Goal: Check status: Check status

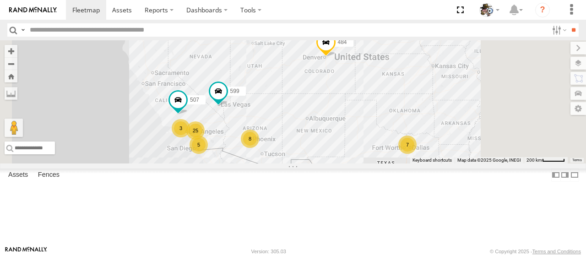
click at [0, 0] on div "533" at bounding box center [0, 0] width 0 height 0
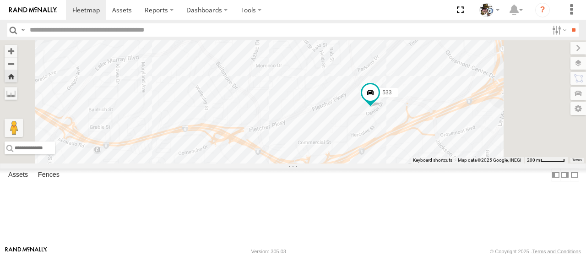
drag, startPoint x: 442, startPoint y: 166, endPoint x: 431, endPoint y: 162, distance: 11.9
click at [426, 152] on div "533" at bounding box center [293, 101] width 586 height 123
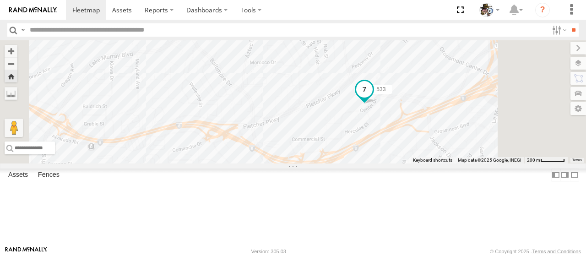
click at [375, 103] on span at bounding box center [364, 91] width 20 height 25
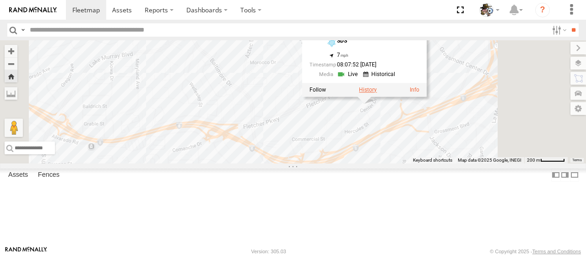
click at [377, 93] on label at bounding box center [368, 90] width 18 height 6
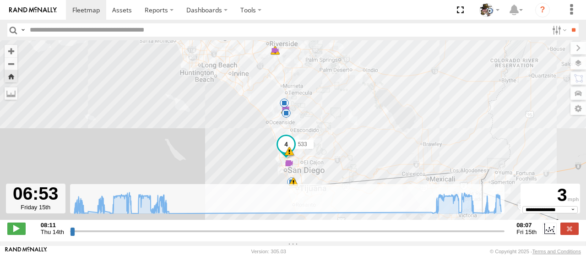
drag, startPoint x: 72, startPoint y: 233, endPoint x: 480, endPoint y: 261, distance: 408.6
click at [480, 235] on input "range" at bounding box center [287, 231] width 435 height 9
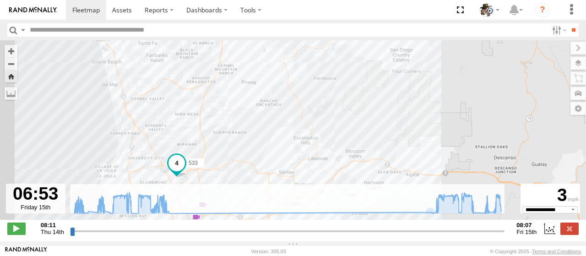
drag, startPoint x: 311, startPoint y: 151, endPoint x: 328, endPoint y: 125, distance: 30.7
click at [359, 95] on div "533 10:33 Thu 11:23 Thu 11:46 Thu 13:23 Thu 04:29 Fri 05:45 Fri 05:54 Fri 07:58…" at bounding box center [293, 134] width 586 height 189
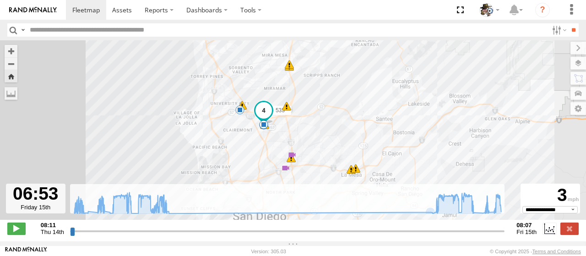
drag, startPoint x: 279, startPoint y: 143, endPoint x: 283, endPoint y: 120, distance: 22.7
click at [372, 90] on div "533 10:33 Thu 11:23 Thu 11:46 Thu 13:23 Thu 04:29 Fri 05:45 Fri 05:54 Fri 07:58…" at bounding box center [293, 134] width 586 height 189
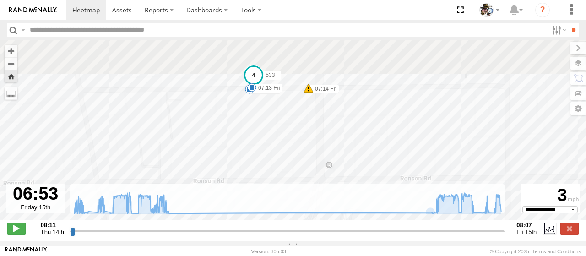
drag, startPoint x: 232, startPoint y: 130, endPoint x: 235, endPoint y: 160, distance: 30.4
click at [235, 160] on div "533 10:33 Thu 11:23 Thu 11:46 Thu 13:23 Thu 04:29 Fri 05:45 Fri 05:54 Fri 07:58…" at bounding box center [293, 134] width 586 height 189
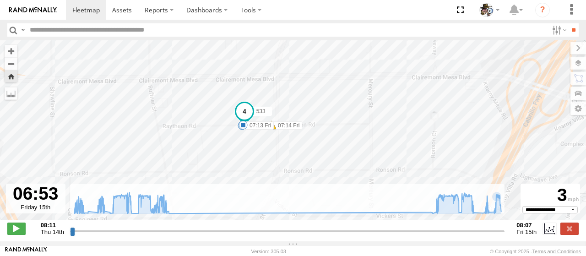
click at [583, 62] on label at bounding box center [579, 63] width 16 height 13
click at [0, 0] on span "Basemaps" at bounding box center [0, 0] width 0 height 0
click at [0, 0] on span "Satellite + Roadmap" at bounding box center [0, 0] width 0 height 0
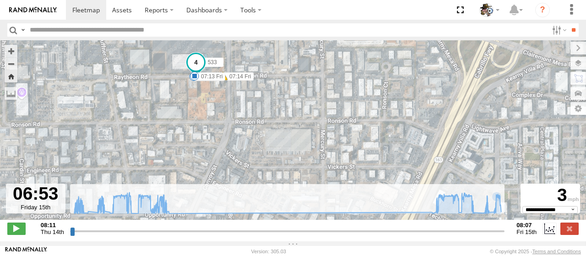
drag, startPoint x: 295, startPoint y: 163, endPoint x: 240, endPoint y: 97, distance: 85.8
click at [240, 97] on div "533 10:33 Thu 11:23 Thu 11:46 Thu 13:23 Thu 04:29 Fri 05:45 Fri 05:54 Fri 07:58…" at bounding box center [293, 134] width 586 height 189
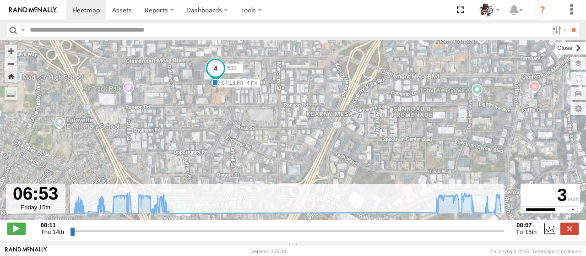
click at [555, 47] on label at bounding box center [570, 48] width 31 height 13
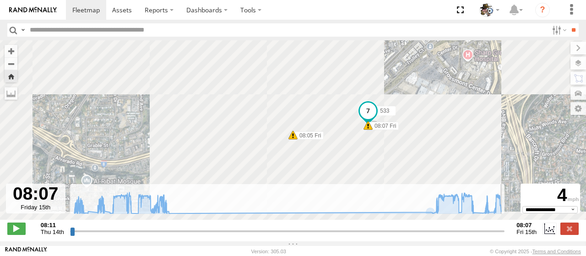
drag, startPoint x: 481, startPoint y: 236, endPoint x: 510, endPoint y: 244, distance: 30.0
click at [505, 235] on input "range" at bounding box center [287, 231] width 435 height 9
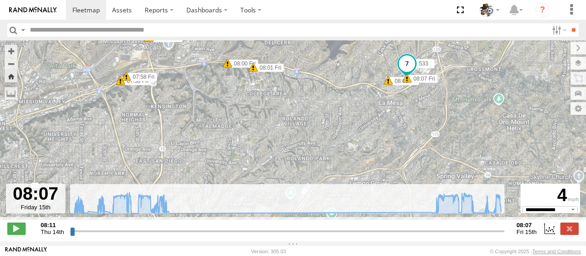
drag, startPoint x: 427, startPoint y: 136, endPoint x: 420, endPoint y: 94, distance: 42.2
click at [420, 94] on div "533 10:33 Thu 11:23 Thu 11:46 Thu 13:23 Thu 04:29 Fri 05:45 Fri 05:54 Fri 07:58…" at bounding box center [293, 134] width 586 height 189
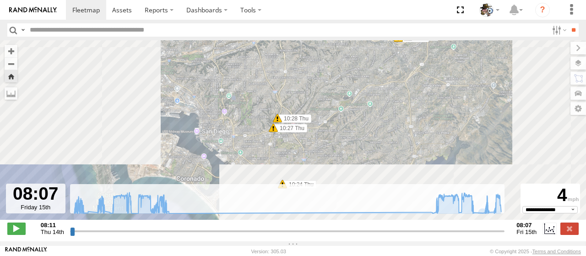
drag, startPoint x: 413, startPoint y: 108, endPoint x: 407, endPoint y: 61, distance: 47.1
click at [407, 61] on div "533 10:33 Thu 11:23 Thu 11:46 Thu 13:23 Thu 04:29 Fri 05:45 Fri 05:54 Fri 07:58…" at bounding box center [293, 134] width 586 height 189
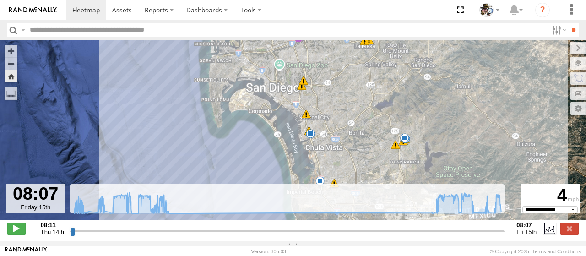
drag, startPoint x: 412, startPoint y: 111, endPoint x: 375, endPoint y: 84, distance: 45.3
click at [375, 84] on div "533 10:33 Thu 11:23 Thu 11:46 Thu 13:23 Thu 04:29 Fri 05:45 Fri 05:54 Fri 07:58…" at bounding box center [293, 134] width 586 height 189
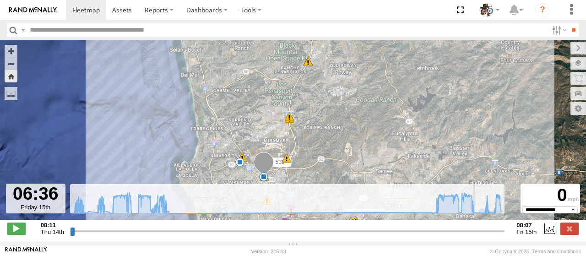
drag, startPoint x: 501, startPoint y: 239, endPoint x: 475, endPoint y: 236, distance: 26.7
click at [475, 235] on input "range" at bounding box center [287, 231] width 435 height 9
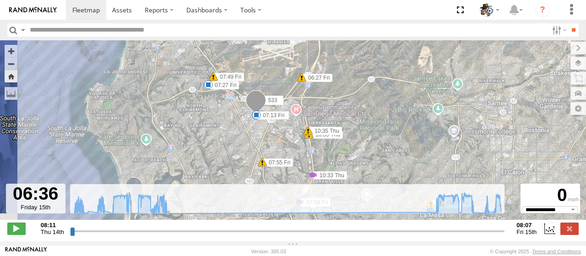
drag, startPoint x: 275, startPoint y: 146, endPoint x: 277, endPoint y: 83, distance: 63.2
click at [280, 49] on div "533 10:33 Thu 11:23 Thu 11:46 Thu 13:23 Thu 04:29 Fri 05:45 Fri 05:54 Fri 07:58…" at bounding box center [293, 134] width 586 height 189
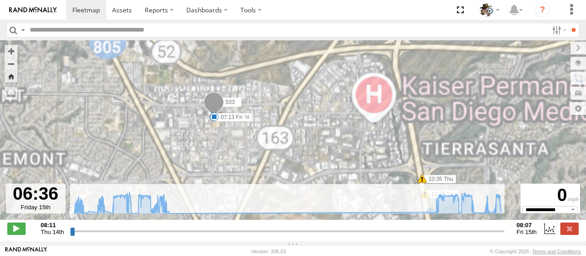
drag, startPoint x: 214, startPoint y: 121, endPoint x: 262, endPoint y: 134, distance: 49.8
click at [219, 121] on span at bounding box center [214, 116] width 9 height 9
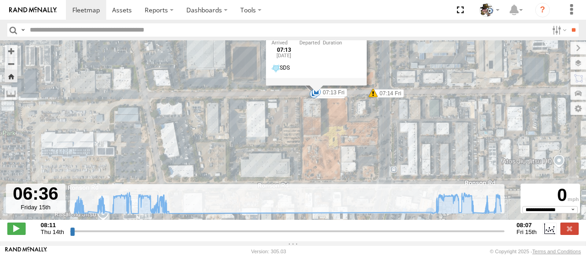
drag, startPoint x: 290, startPoint y: 114, endPoint x: 268, endPoint y: 126, distance: 25.0
click at [268, 126] on div "533 10:33 Thu 11:23 Thu 11:46 Thu 13:23 Thu 04:29 Fri 05:45 Fri 05:54 Fri 07:58…" at bounding box center [293, 134] width 586 height 189
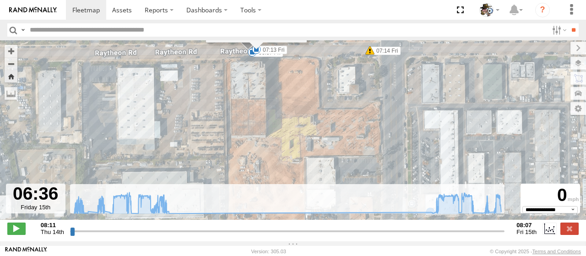
drag, startPoint x: 375, startPoint y: 107, endPoint x: 272, endPoint y: 142, distance: 108.2
click at [272, 142] on div "533 10:33 Thu 11:23 Thu 11:46 Thu 13:23 Thu 04:29 Fri 05:45 Fri 05:54 Fri 07:58…" at bounding box center [293, 134] width 586 height 189
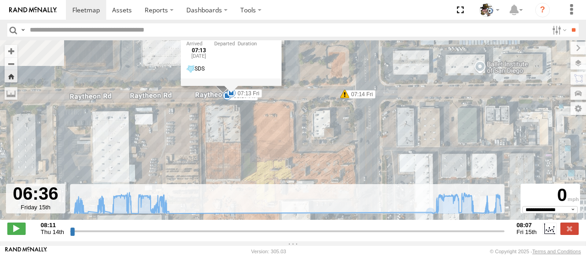
drag, startPoint x: 356, startPoint y: 128, endPoint x: 375, endPoint y: 143, distance: 24.0
click at [348, 152] on div "533 10:33 Thu 11:23 Thu 11:46 Thu 13:23 Thu 04:29 Fri 05:45 Fri 05:54 Fri 07:58…" at bounding box center [293, 134] width 586 height 189
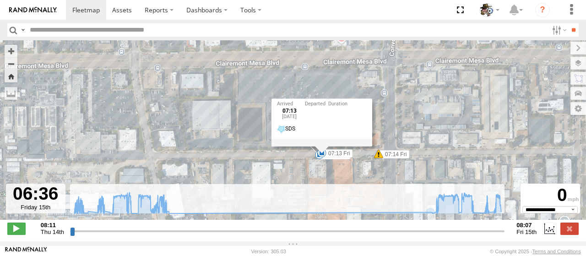
drag, startPoint x: 413, startPoint y: 121, endPoint x: 424, endPoint y: 157, distance: 37.2
click at [424, 157] on div "533 10:33 Thu 11:23 Thu 11:46 Thu 13:23 Thu 04:29 Fri 05:45 Fri 05:54 Fri 07:58…" at bounding box center [293, 134] width 586 height 189
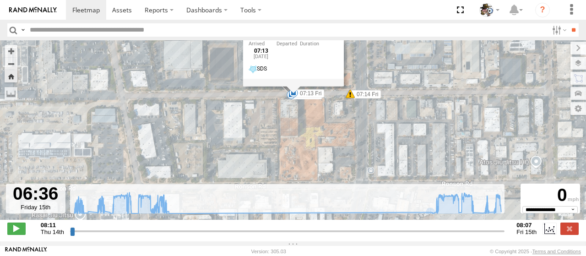
drag, startPoint x: 394, startPoint y: 77, endPoint x: 387, endPoint y: 80, distance: 8.1
click at [383, 59] on div "533 10:33 Thu 11:23 Thu 11:46 Thu 13:23 Thu 04:29 Fri 05:45 Fri 05:54 Fri 07:58…" at bounding box center [293, 134] width 586 height 189
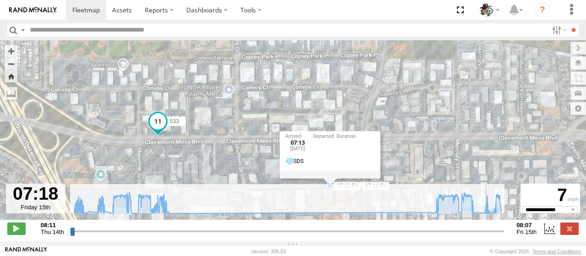
drag, startPoint x: 474, startPoint y: 234, endPoint x: 487, endPoint y: 243, distance: 15.8
click at [487, 235] on input "range" at bounding box center [287, 231] width 435 height 9
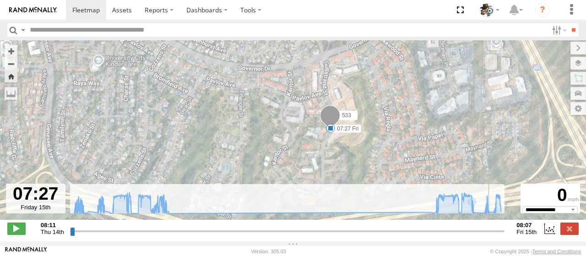
click at [490, 234] on input "range" at bounding box center [287, 231] width 435 height 9
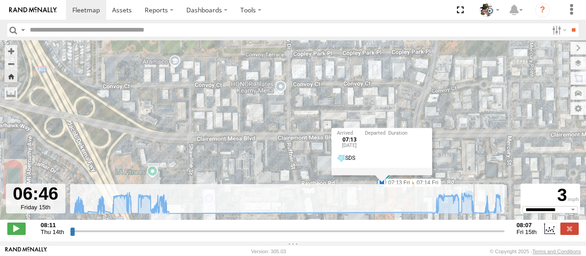
drag, startPoint x: 492, startPoint y: 235, endPoint x: 478, endPoint y: 229, distance: 14.8
type input "**********"
click at [478, 229] on input "range" at bounding box center [287, 231] width 435 height 9
click at [75, 11] on span at bounding box center [85, 9] width 27 height 9
